Goal: Navigation & Orientation: Find specific page/section

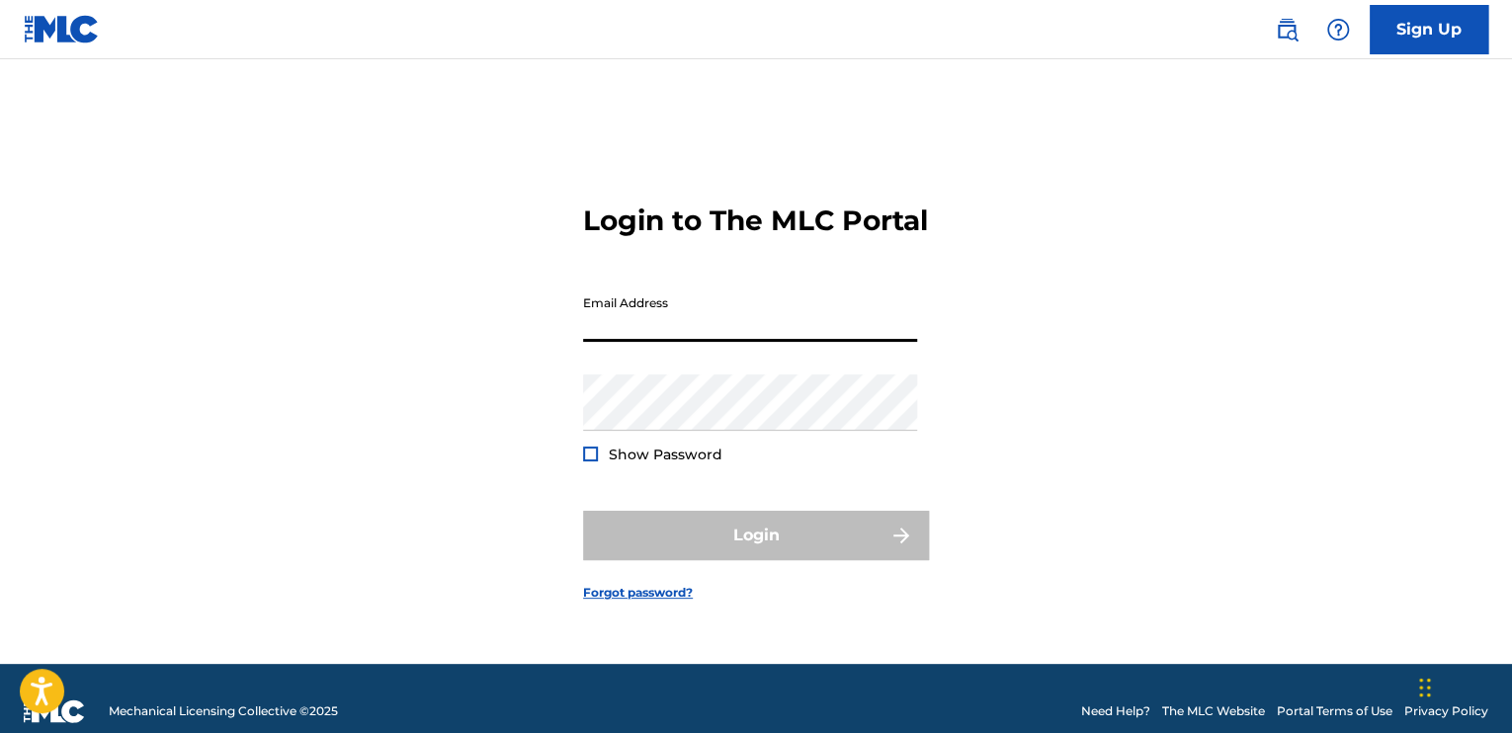
click at [767, 342] on input "Email Address" at bounding box center [750, 314] width 334 height 56
type input "[EMAIL_ADDRESS][DOMAIN_NAME]"
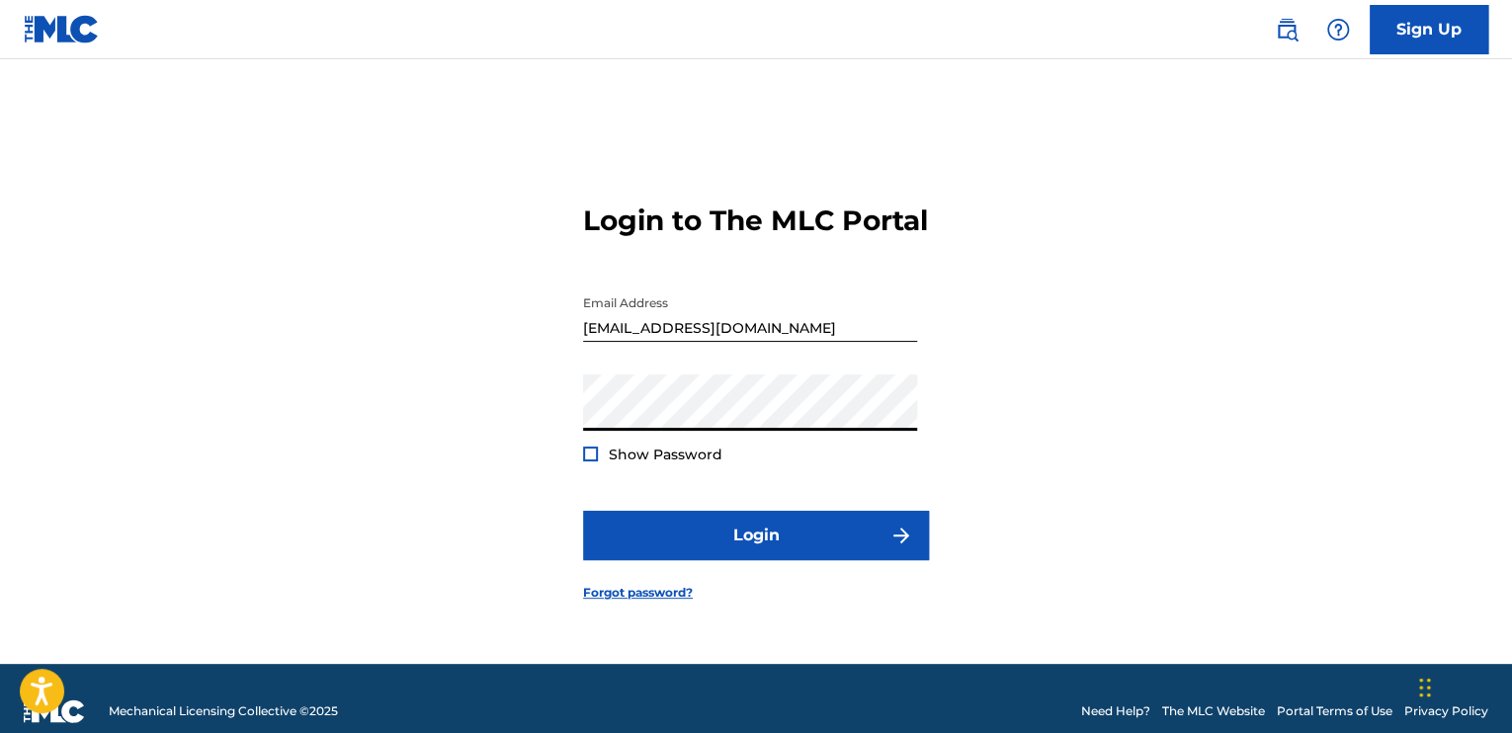
click at [583, 511] on button "Login" at bounding box center [756, 535] width 346 height 49
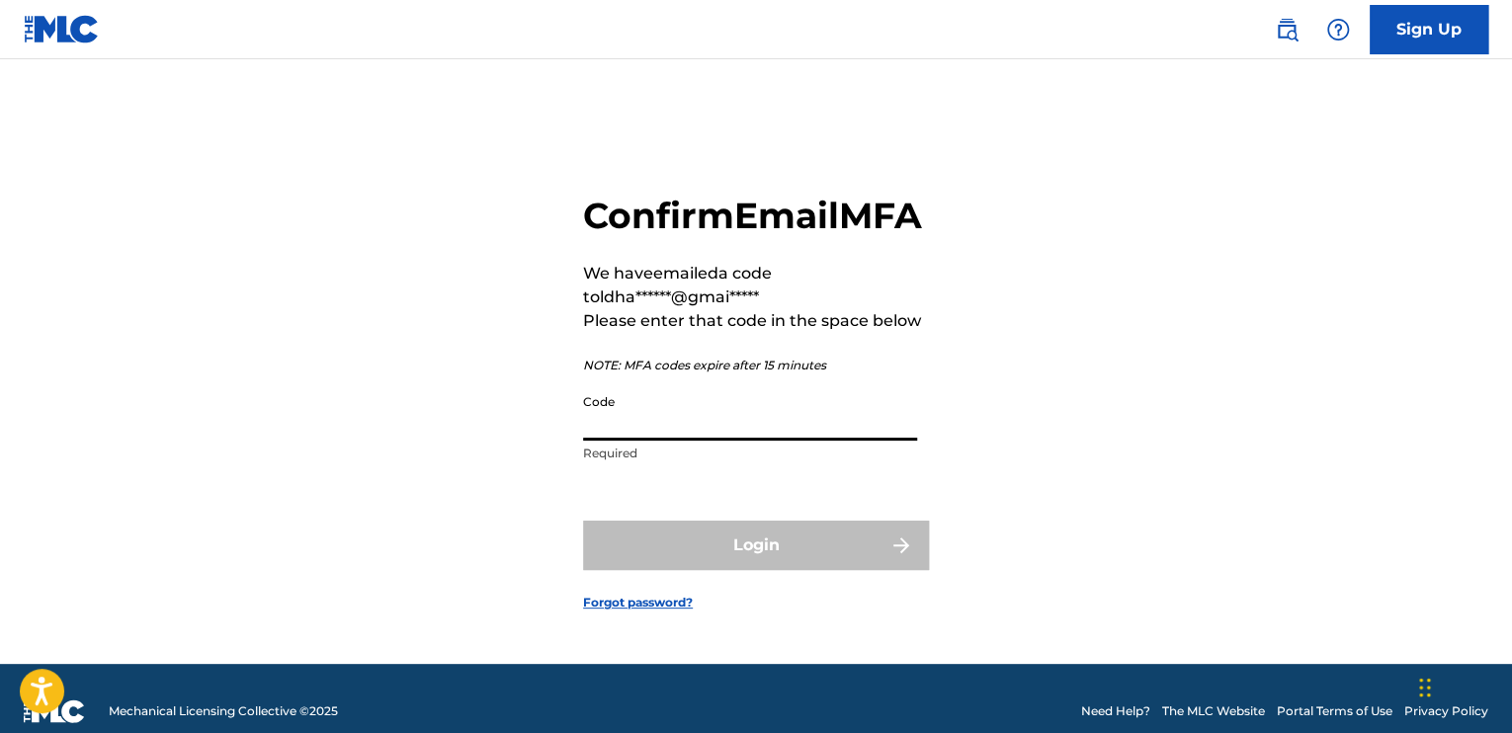
paste input "493352"
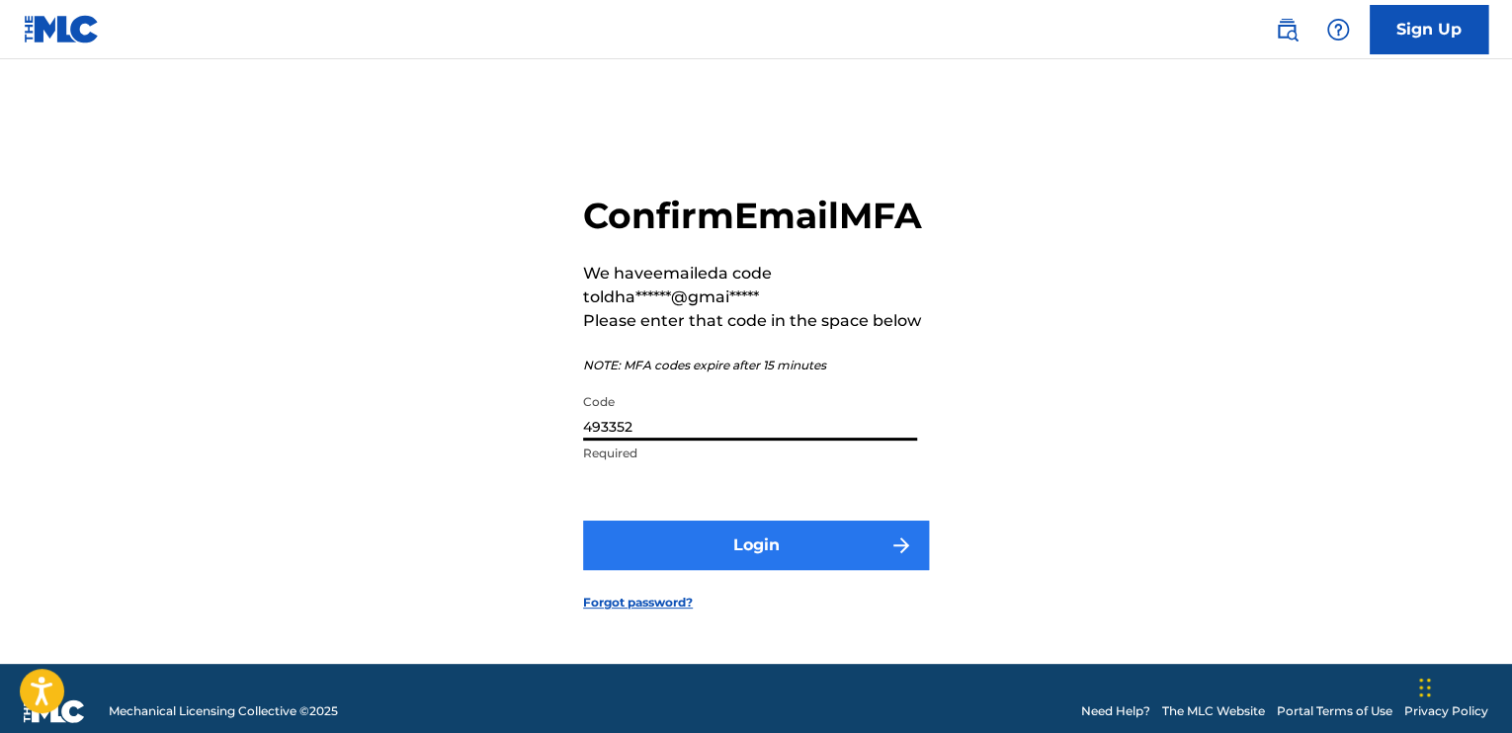
type input "493352"
click at [721, 570] on button "Login" at bounding box center [756, 545] width 346 height 49
